Goal: Task Accomplishment & Management: Manage account settings

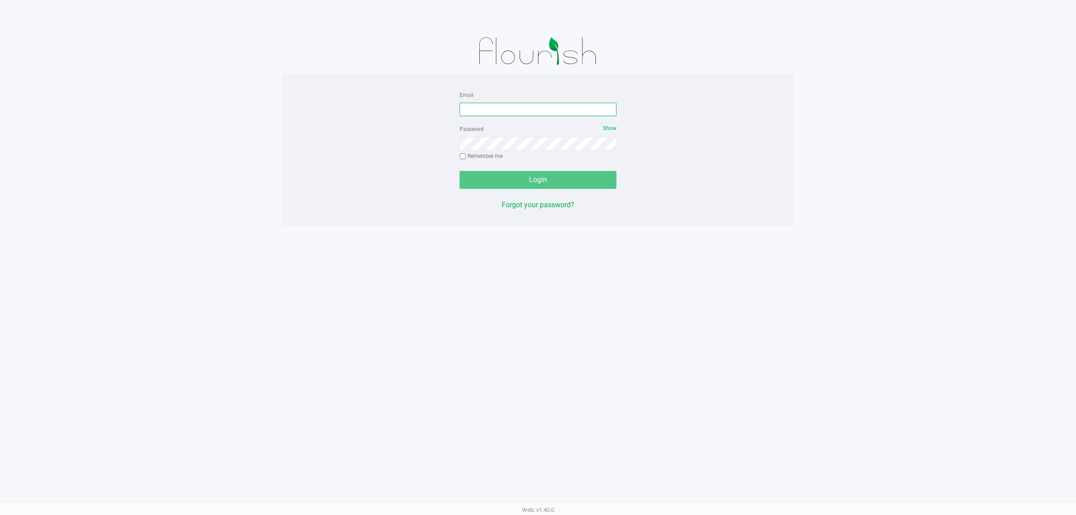
click at [542, 110] on input "Email" at bounding box center [538, 109] width 157 height 13
type input "[EMAIL_ADDRESS][DOMAIN_NAME]"
click at [460, 171] on button "Login" at bounding box center [538, 180] width 157 height 18
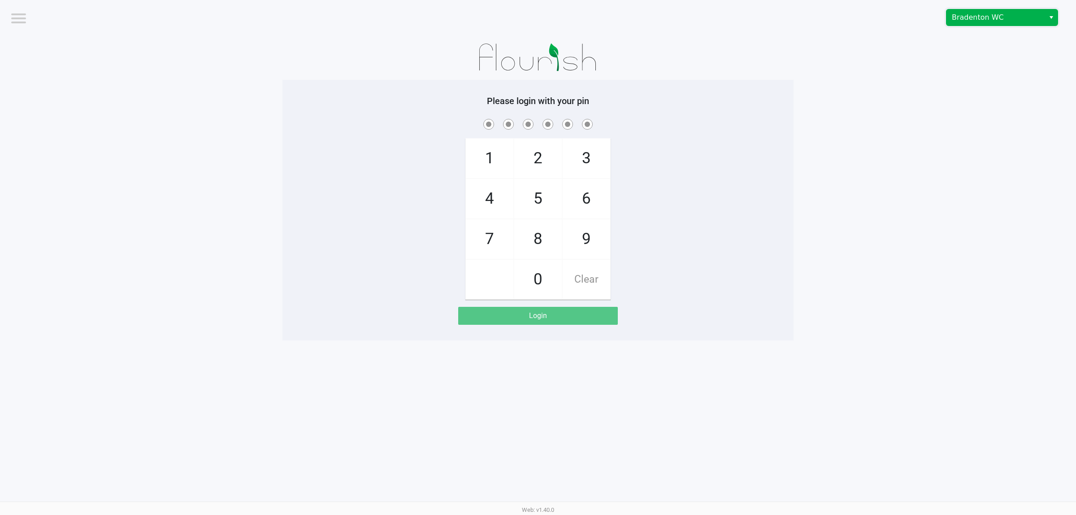
click at [989, 21] on span "Bradenton WC" at bounding box center [995, 17] width 87 height 11
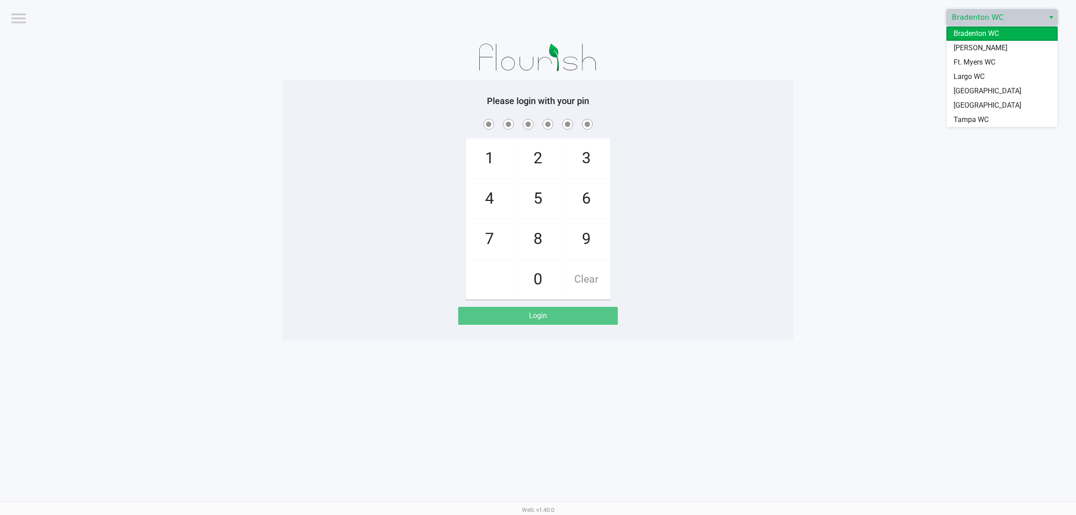
click at [968, 78] on span "Largo WC" at bounding box center [969, 76] width 31 height 11
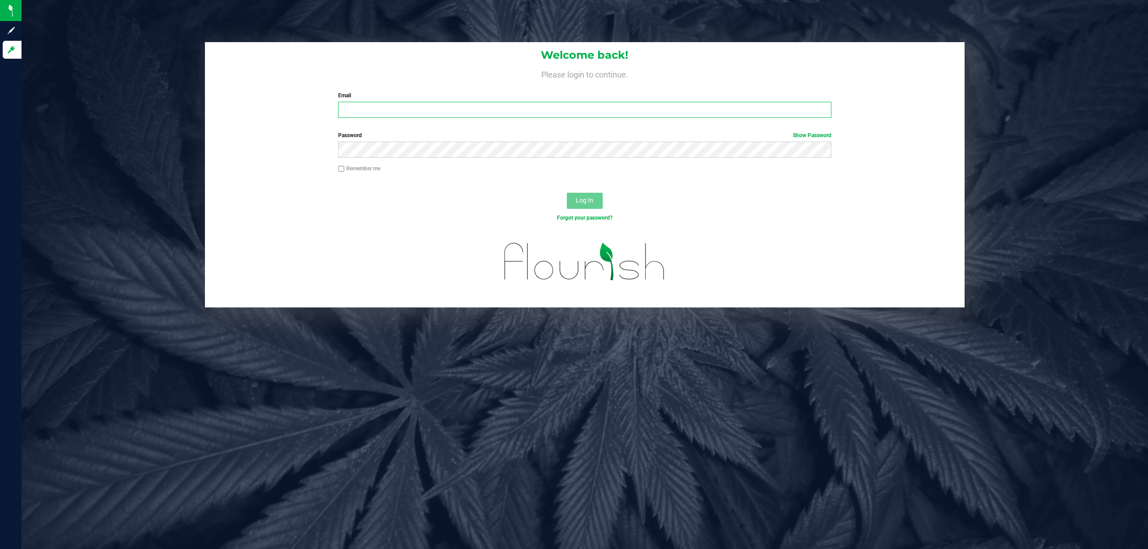
click at [377, 111] on input "Email" at bounding box center [584, 110] width 493 height 16
type input "[EMAIL_ADDRESS][DOMAIN_NAME]"
click at [567, 193] on button "Log In" at bounding box center [585, 201] width 36 height 16
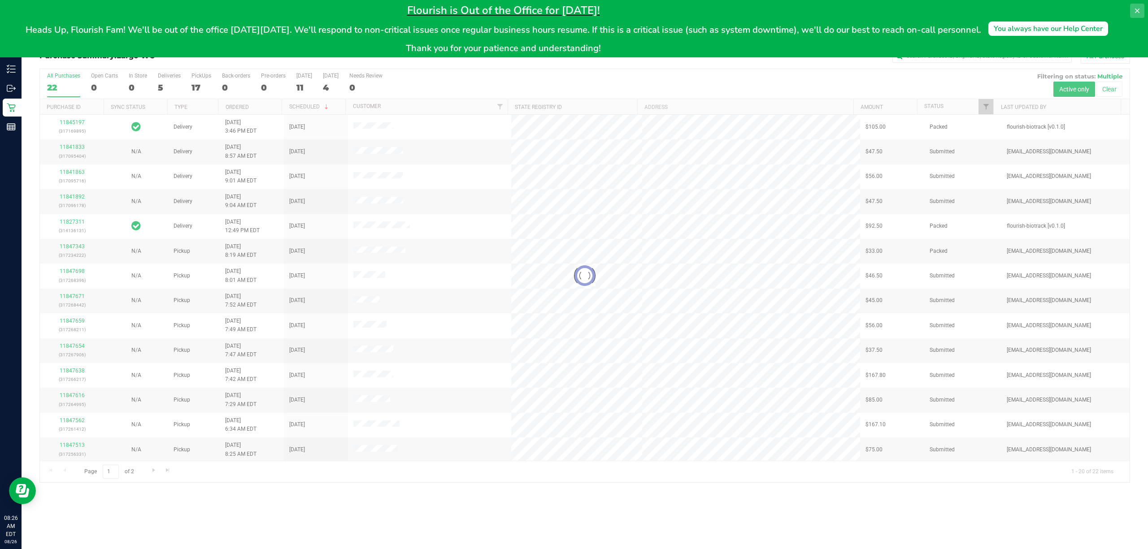
click at [1136, 8] on icon at bounding box center [1136, 10] width 7 height 7
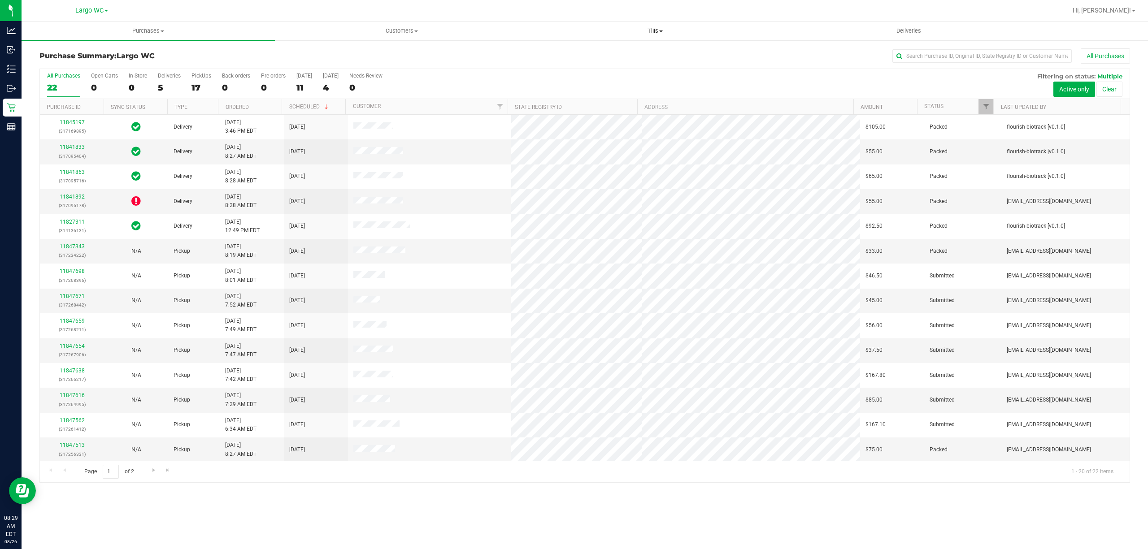
click at [644, 35] on uib-tab-heading "Tills Manage tills Reconcile e-payments" at bounding box center [655, 31] width 252 height 18
click at [559, 51] on span "Manage tills" at bounding box center [558, 54] width 61 height 8
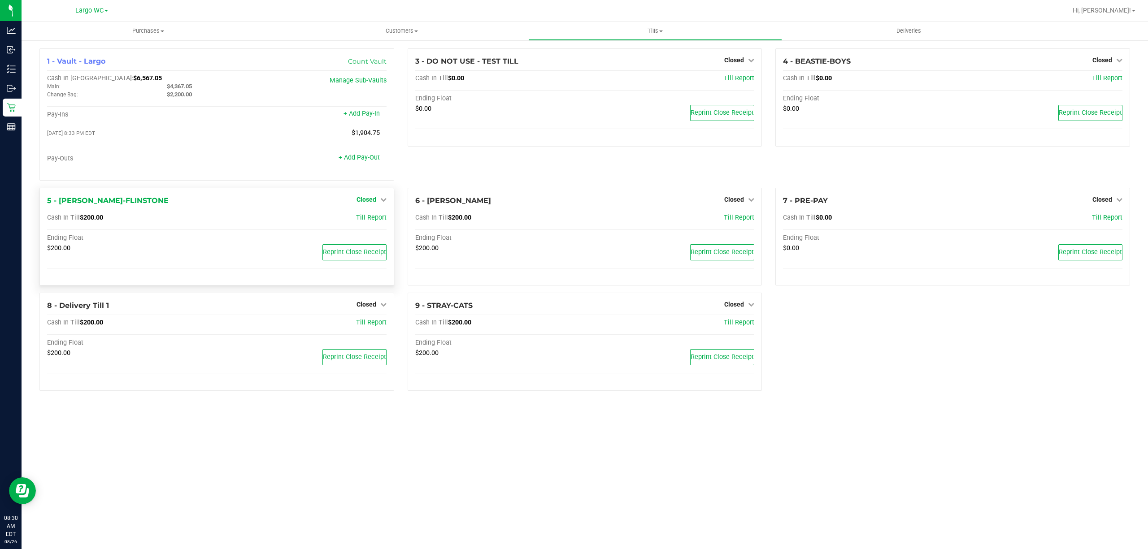
click at [364, 199] on span "Closed" at bounding box center [366, 199] width 20 height 7
click at [361, 218] on link "Open Till" at bounding box center [366, 217] width 24 height 7
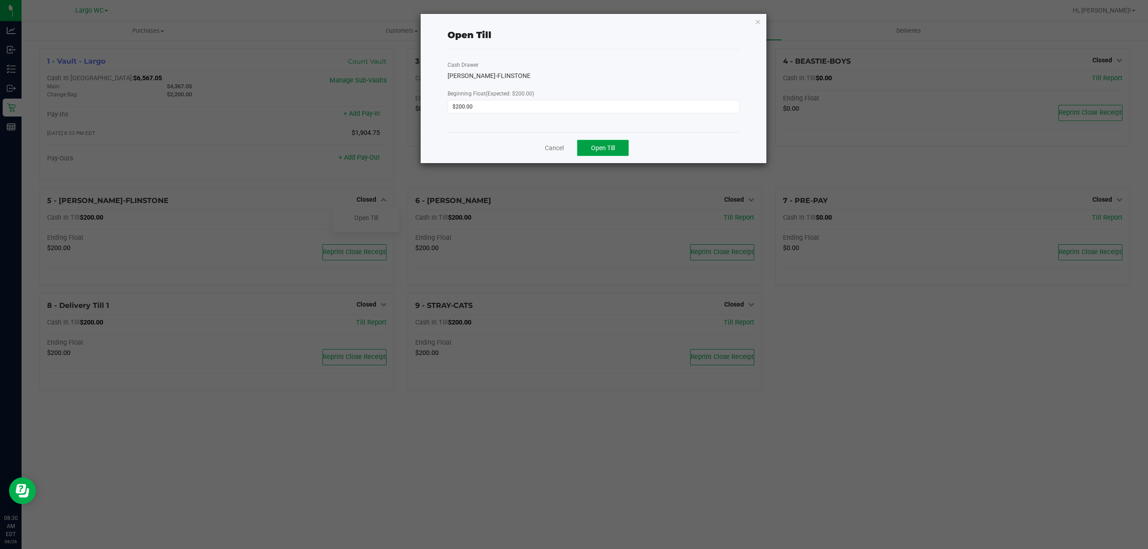
click at [586, 149] on button "Open Till" at bounding box center [603, 148] width 52 height 16
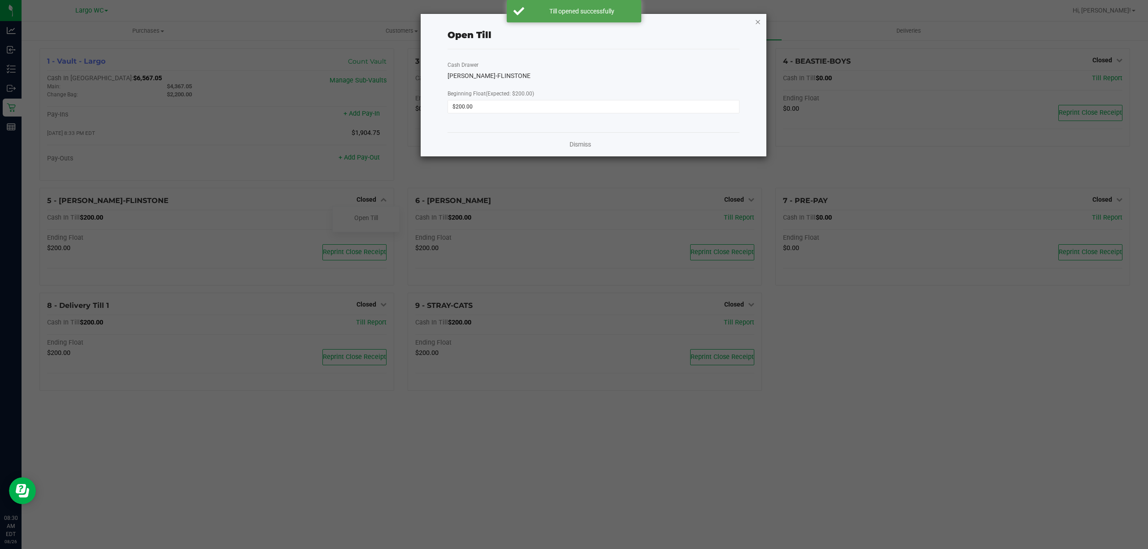
click at [759, 20] on icon "button" at bounding box center [758, 21] width 6 height 11
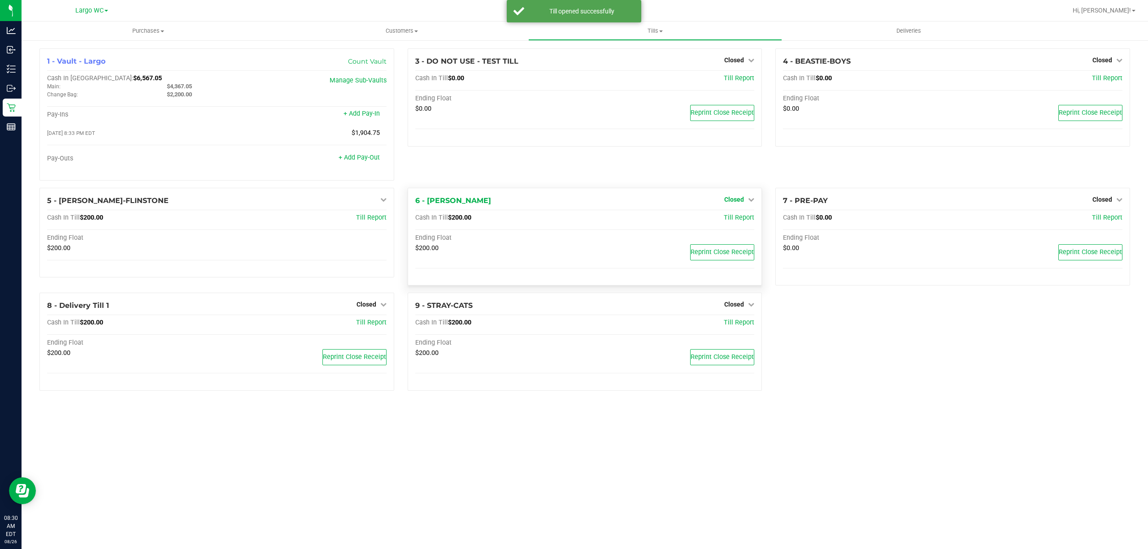
click at [737, 199] on span "Closed" at bounding box center [734, 199] width 20 height 7
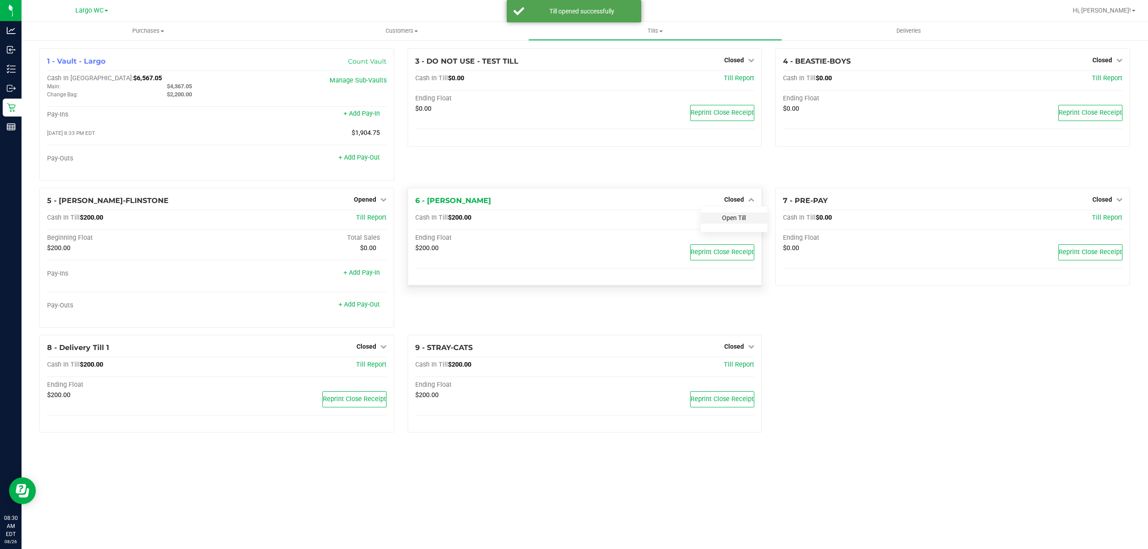
click at [734, 219] on link "Open Till" at bounding box center [734, 217] width 24 height 7
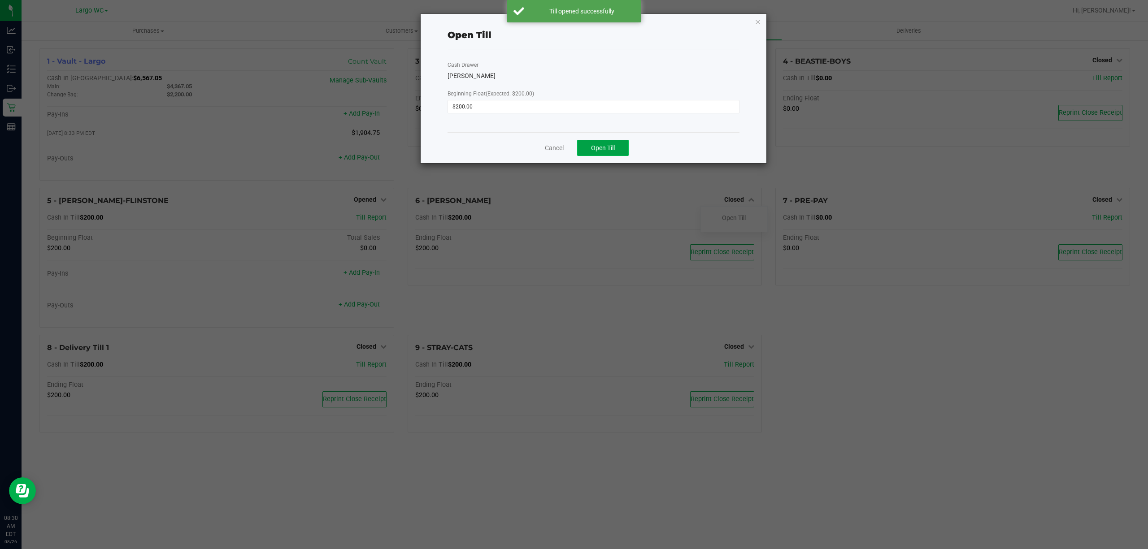
click at [608, 148] on span "Open Till" at bounding box center [603, 147] width 24 height 7
click at [757, 22] on icon "button" at bounding box center [758, 21] width 6 height 11
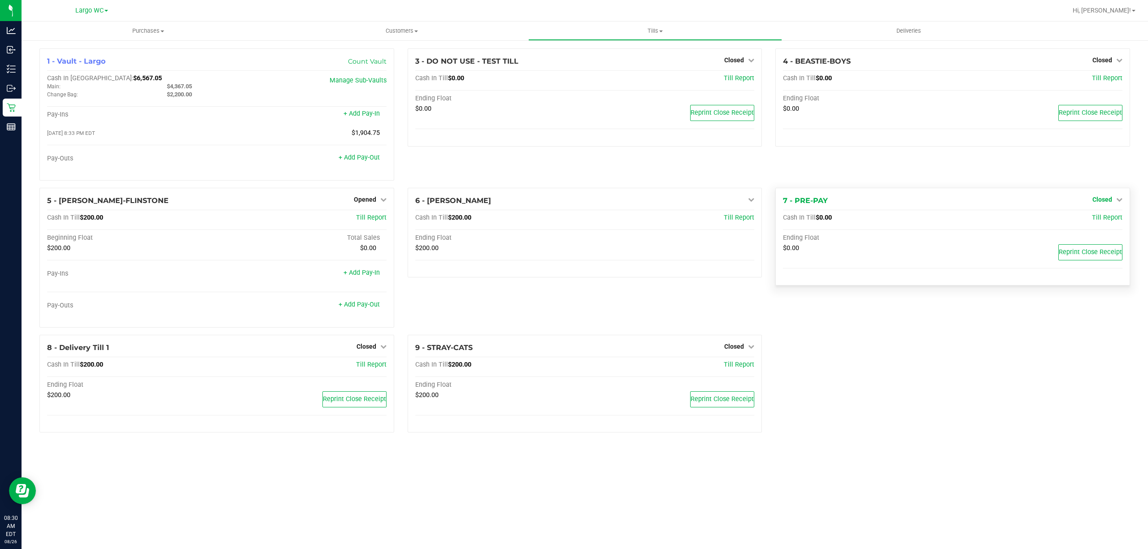
click at [1109, 198] on span "Closed" at bounding box center [1102, 199] width 20 height 7
click at [1084, 219] on div "Open Till" at bounding box center [1101, 218] width 66 height 11
click at [1102, 216] on link "Open Till" at bounding box center [1102, 217] width 24 height 7
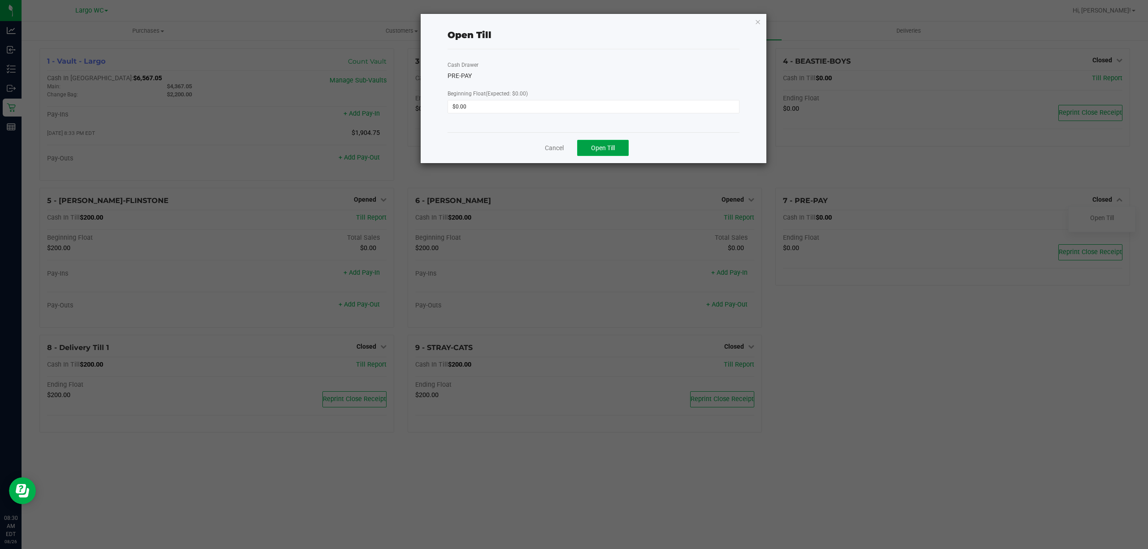
click at [620, 146] on button "Open Till" at bounding box center [603, 148] width 52 height 16
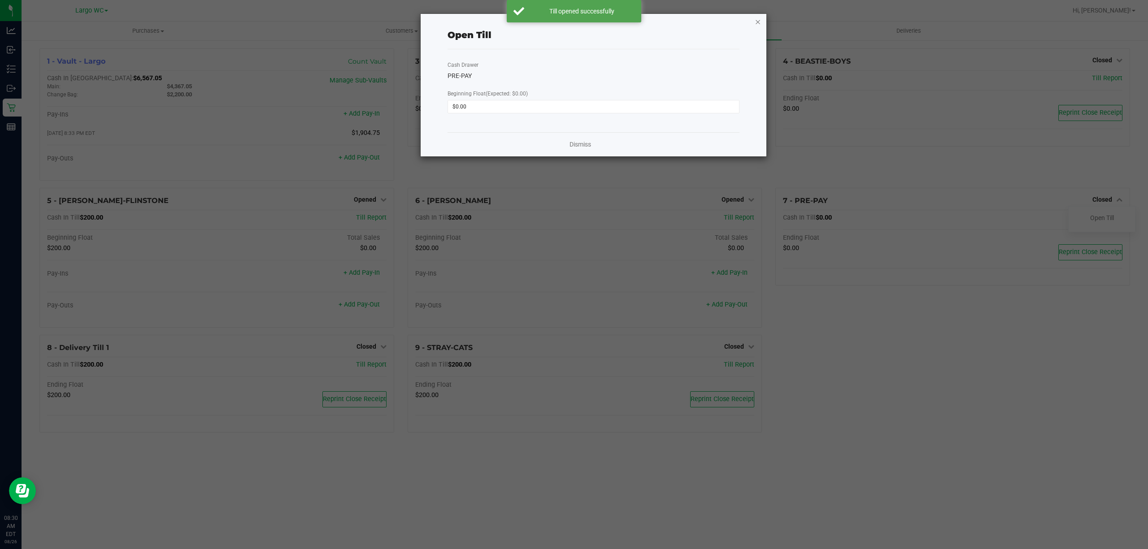
click at [757, 20] on icon "button" at bounding box center [758, 21] width 6 height 11
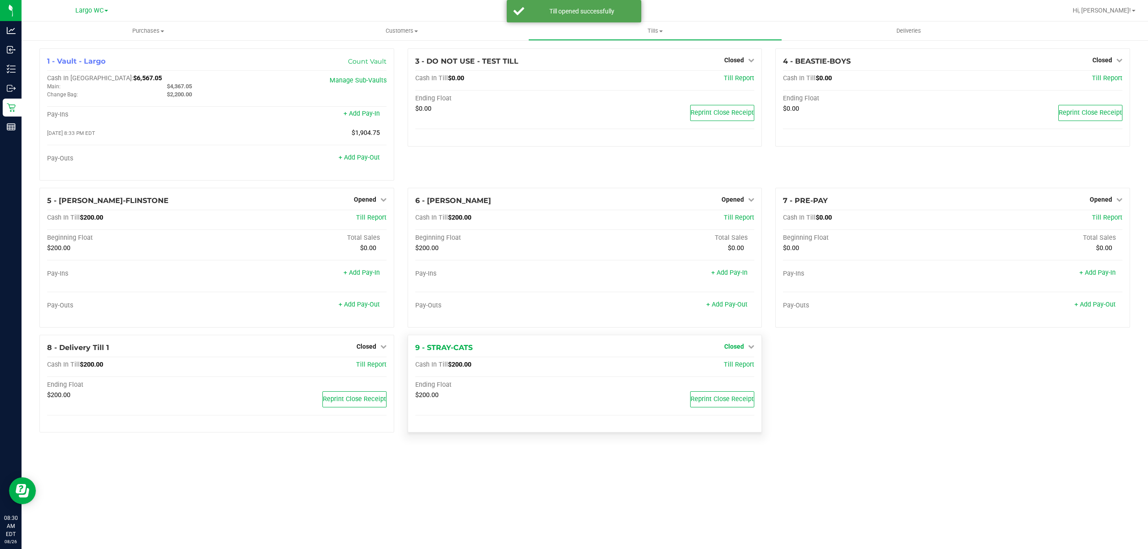
click at [740, 350] on span "Closed" at bounding box center [734, 346] width 20 height 7
click at [734, 368] on link "Open Till" at bounding box center [734, 364] width 24 height 7
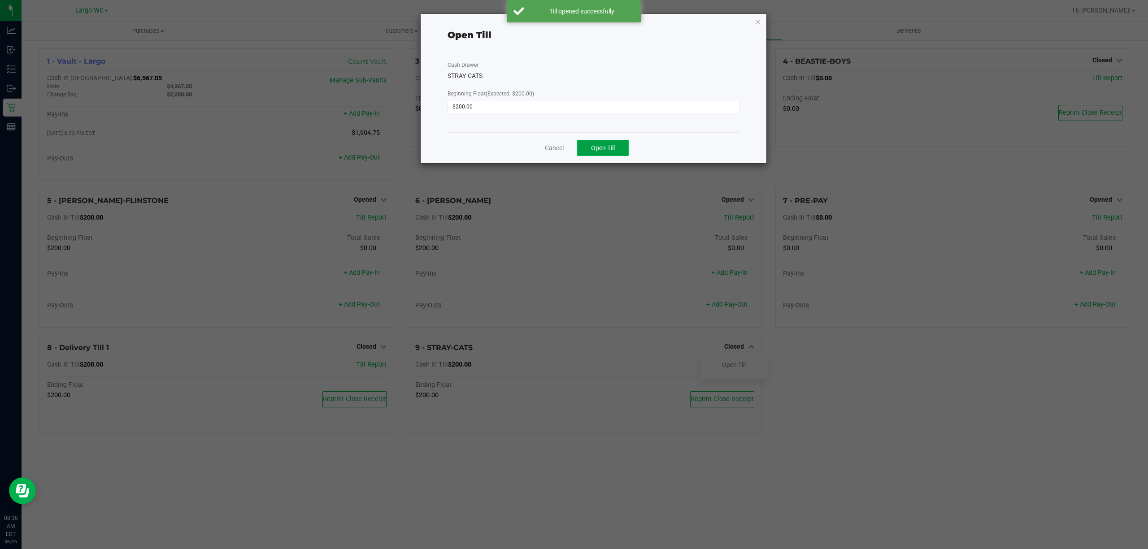
click at [607, 144] on span "Open Till" at bounding box center [603, 147] width 24 height 7
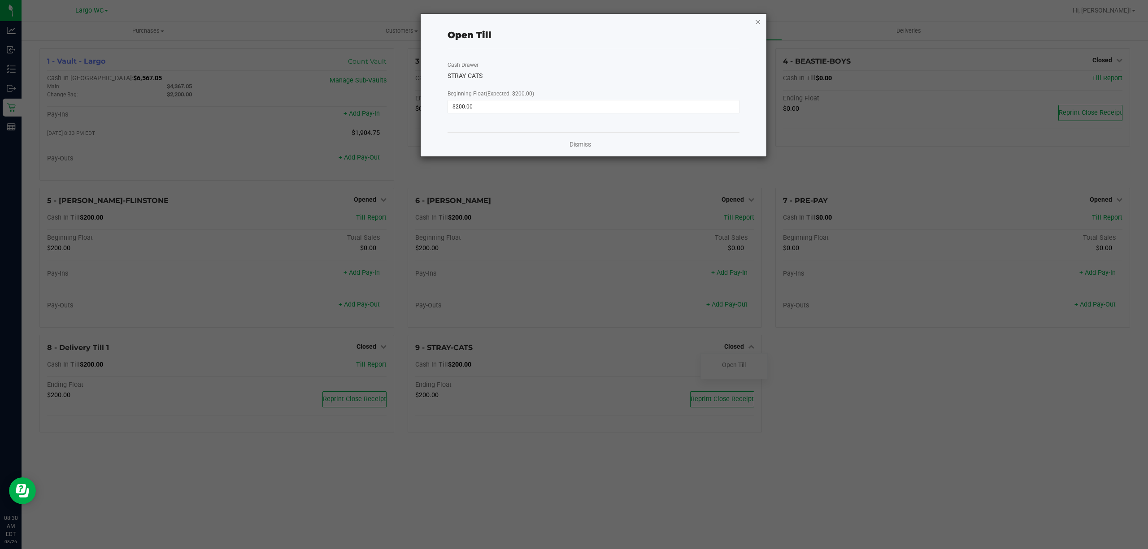
click at [759, 19] on icon "button" at bounding box center [758, 21] width 6 height 11
